Goal: Information Seeking & Learning: Learn about a topic

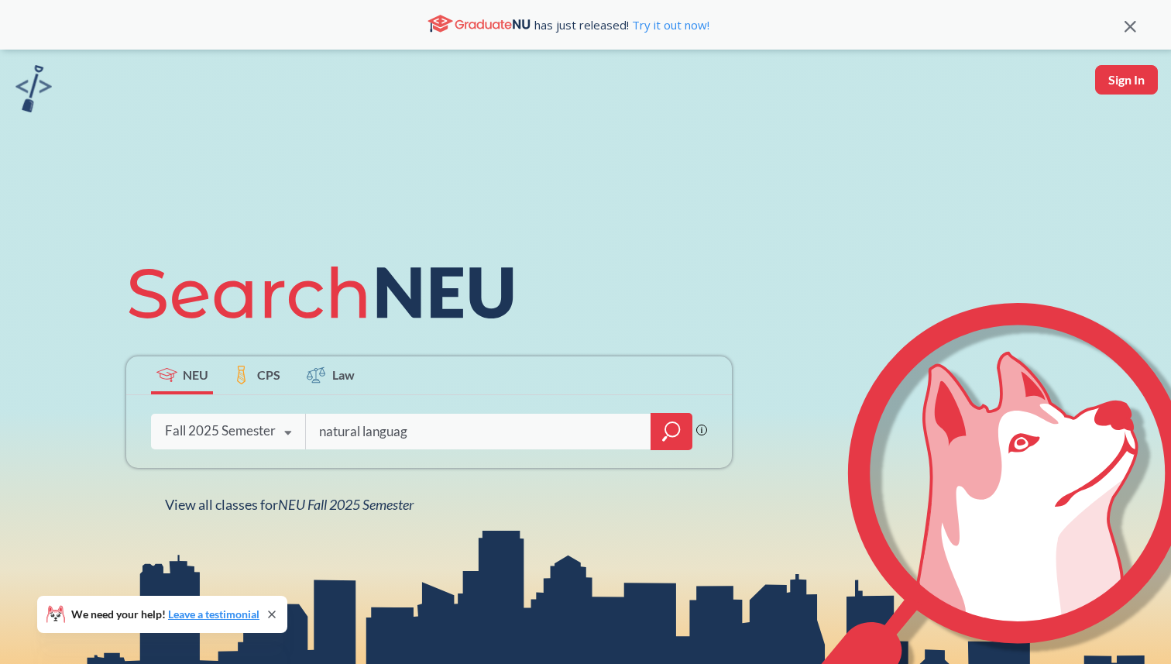
type input "natural language"
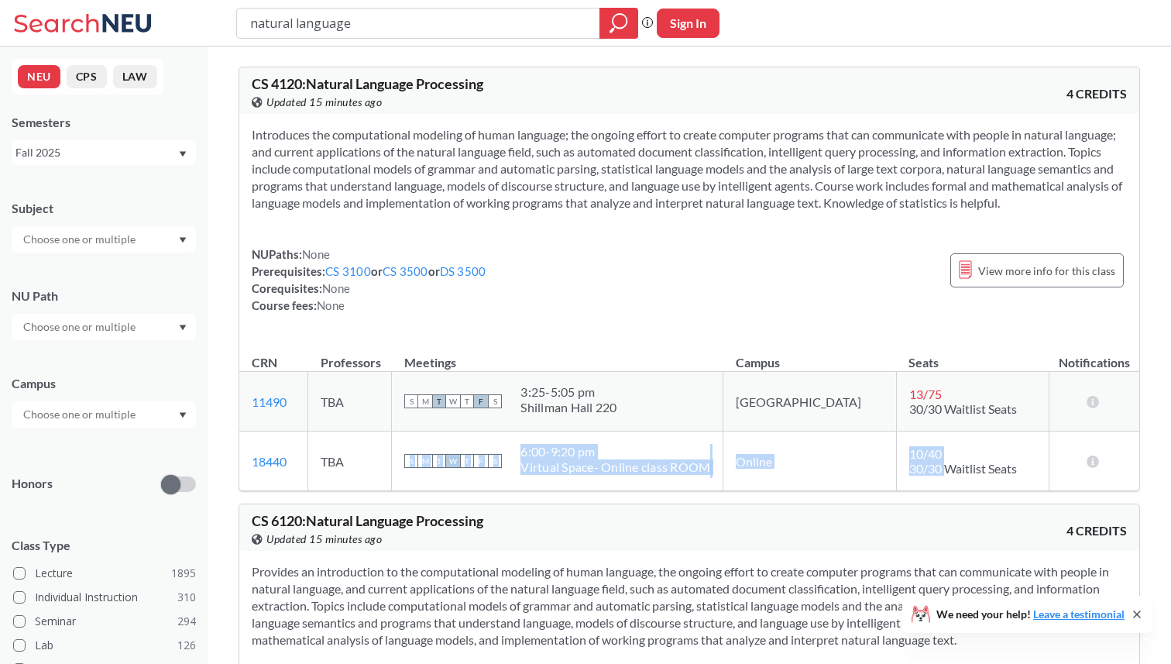
drag, startPoint x: 906, startPoint y: 473, endPoint x: 389, endPoint y: 463, distance: 517.6
click at [389, 463] on tr "18440 View this section on Banner. TBA S M T W T F S 6:00 - 9:20 pm Virtual Spa…" at bounding box center [689, 462] width 900 height 60
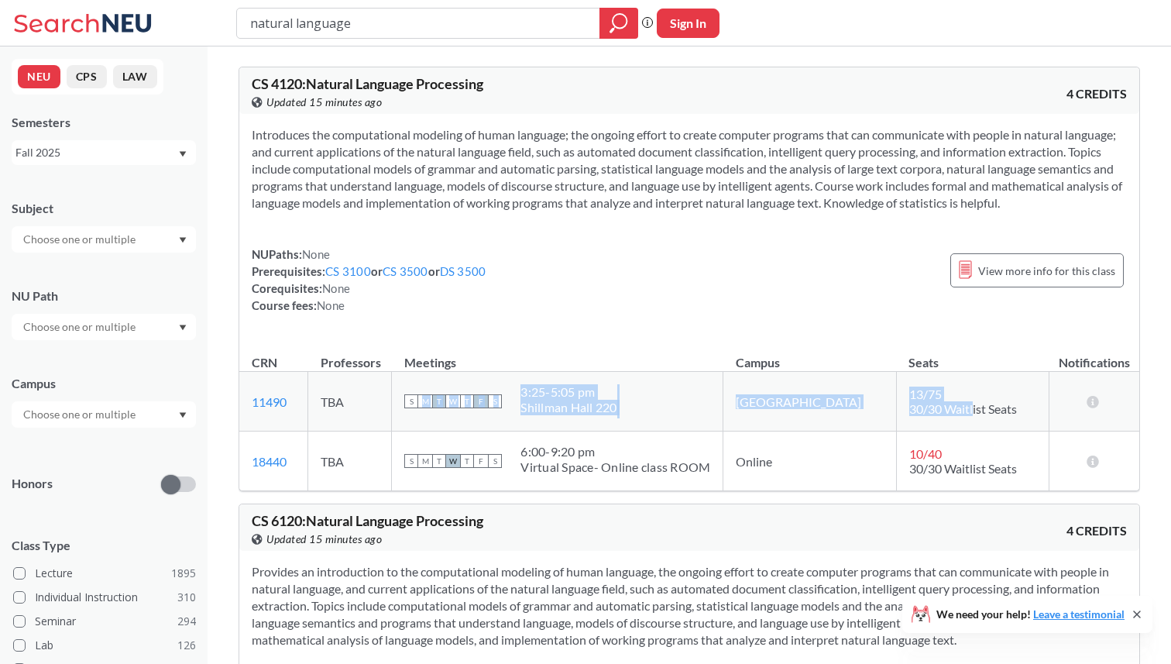
drag, startPoint x: 933, startPoint y: 402, endPoint x: 457, endPoint y: 402, distance: 475.7
click at [457, 402] on tr "11490 View this section on Banner. TBA S M T W T F S 3:25 - 5:05 pm [GEOGRAPHIC…" at bounding box center [689, 402] width 900 height 60
click at [655, 354] on th "Meetings" at bounding box center [558, 355] width 332 height 33
drag, startPoint x: 573, startPoint y: 377, endPoint x: 789, endPoint y: 418, distance: 220.0
click at [789, 418] on tr "11490 View this section on Banner. TBA S M T W T F S 3:25 - 5:05 pm [GEOGRAPHIC…" at bounding box center [689, 402] width 900 height 60
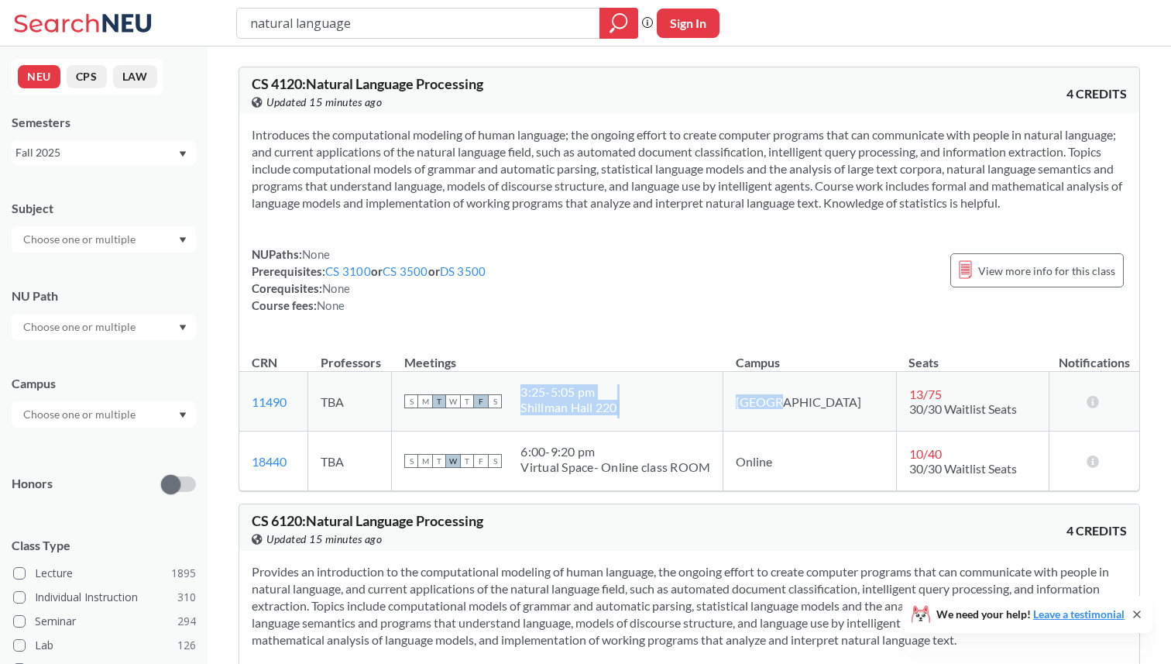
click at [789, 418] on td "[GEOGRAPHIC_DATA]" at bounding box center [811, 402] width 174 height 60
drag, startPoint x: 943, startPoint y: 403, endPoint x: 529, endPoint y: 403, distance: 413.7
click at [529, 403] on tr "11490 View this section on Banner. TBA S M T W T F S 3:25 - 5:05 pm [GEOGRAPHIC…" at bounding box center [689, 402] width 900 height 60
